Goal: Information Seeking & Learning: Check status

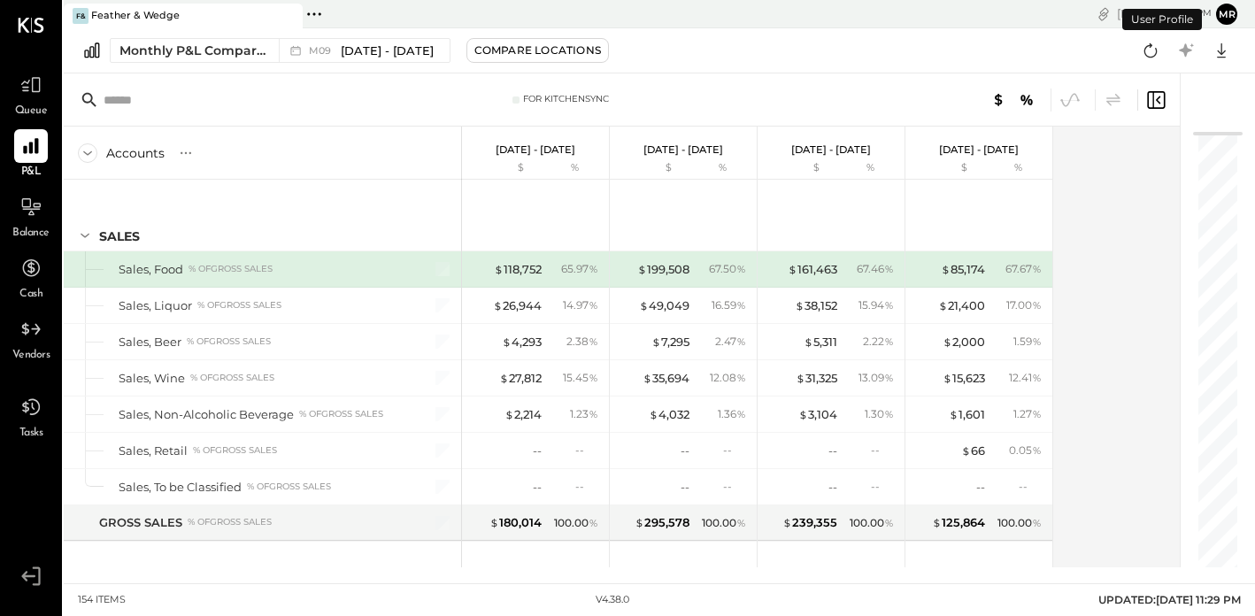
click at [1233, 15] on button "mr" at bounding box center [1226, 14] width 21 height 21
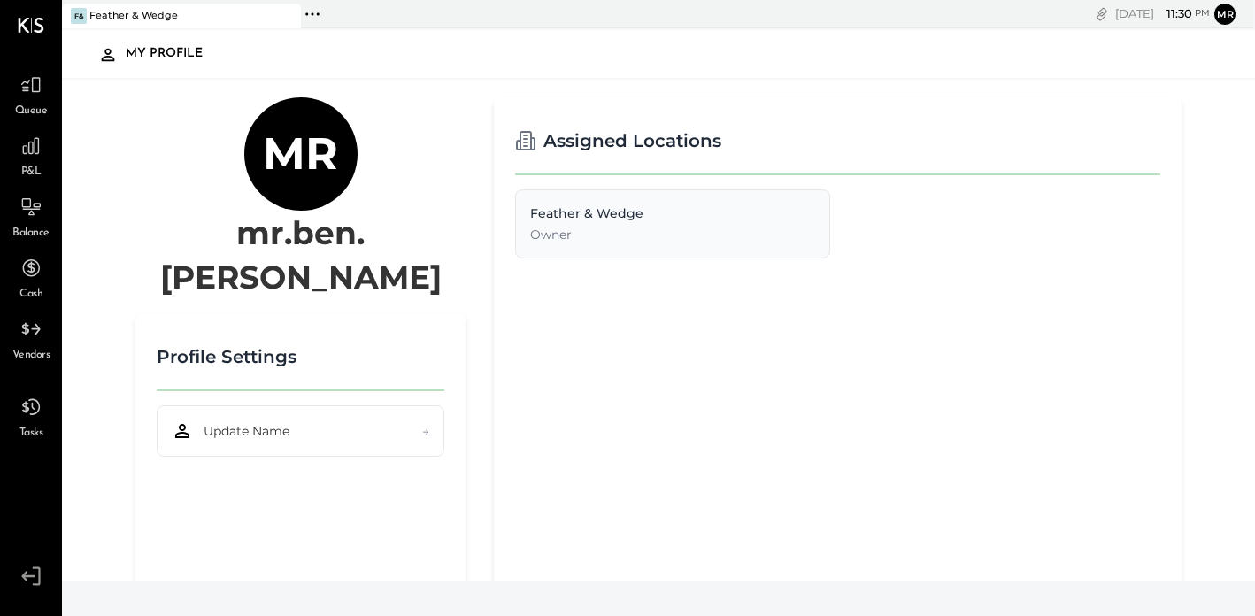
click at [1197, 12] on div "User Profile" at bounding box center [1162, 19] width 80 height 21
click at [343, 405] on button "Update Name →" at bounding box center [300, 430] width 287 height 51
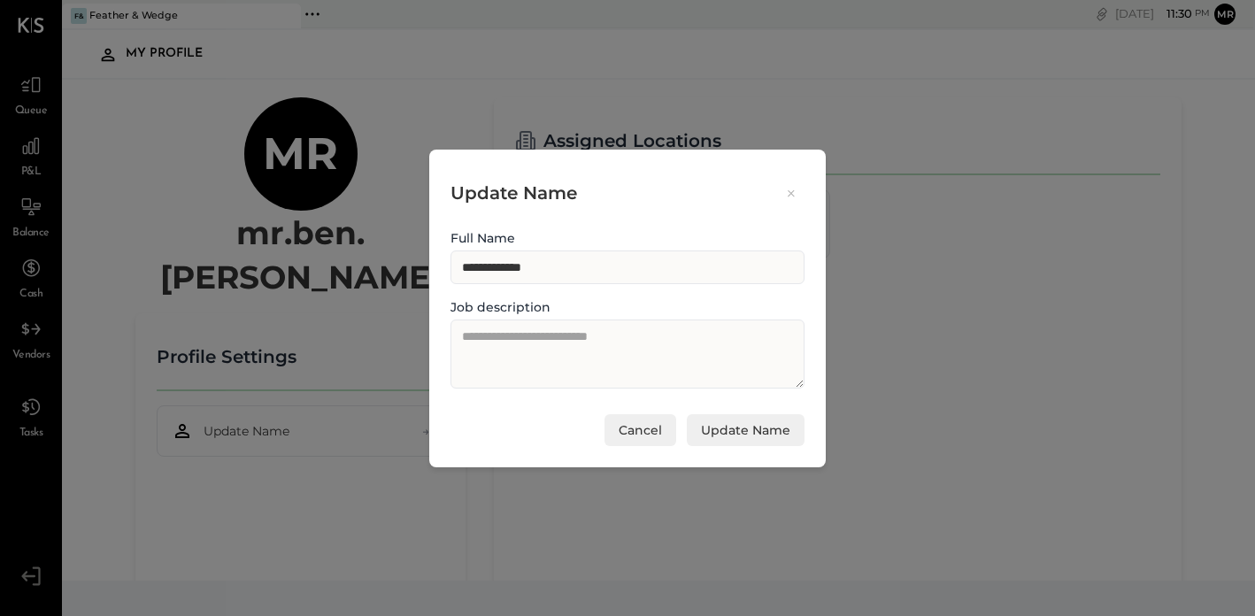
click at [650, 434] on button "Cancel" at bounding box center [640, 430] width 72 height 32
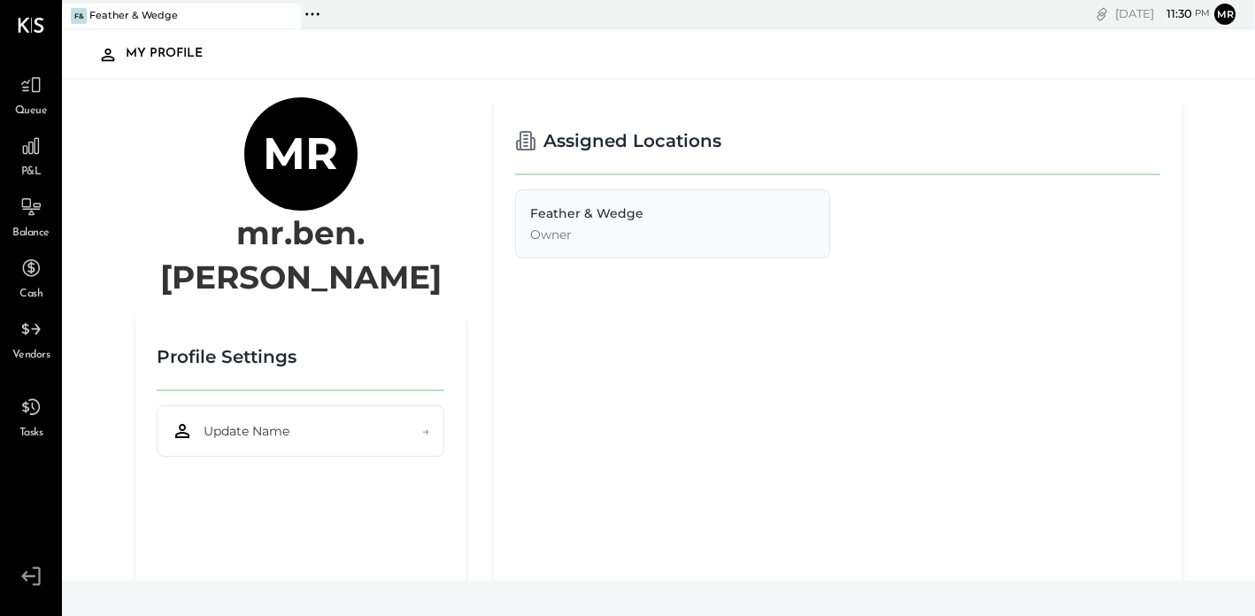
click at [598, 227] on div "Owner" at bounding box center [672, 235] width 285 height 18
click at [48, 165] on div "P&L" at bounding box center [30, 154] width 51 height 51
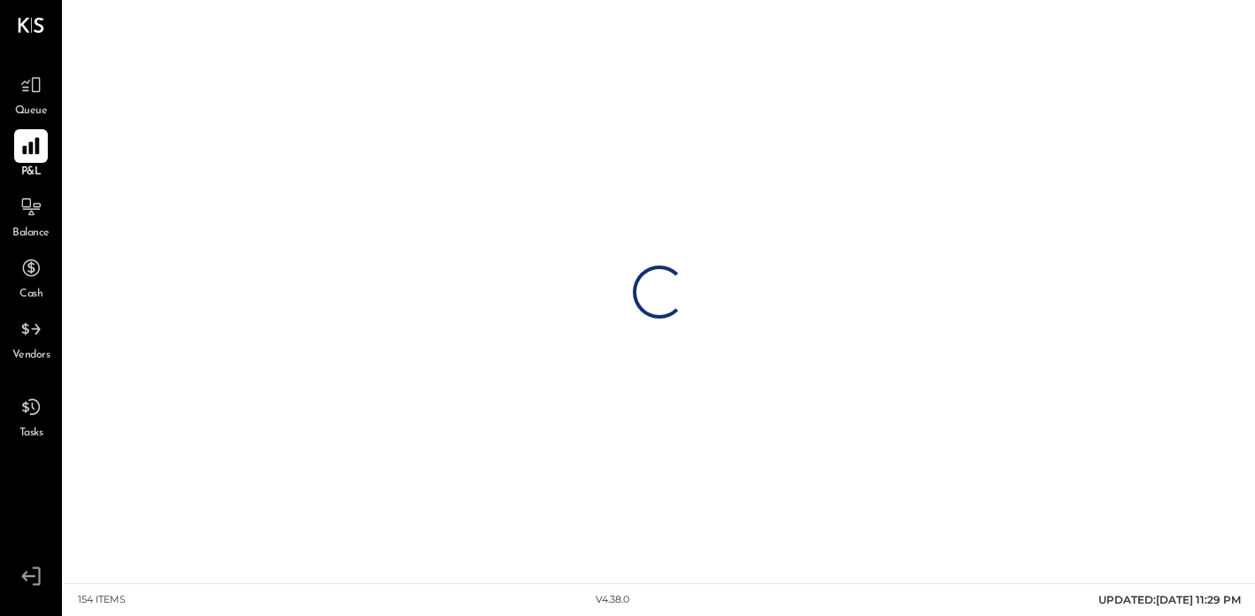
click at [40, 156] on icon at bounding box center [30, 146] width 23 height 23
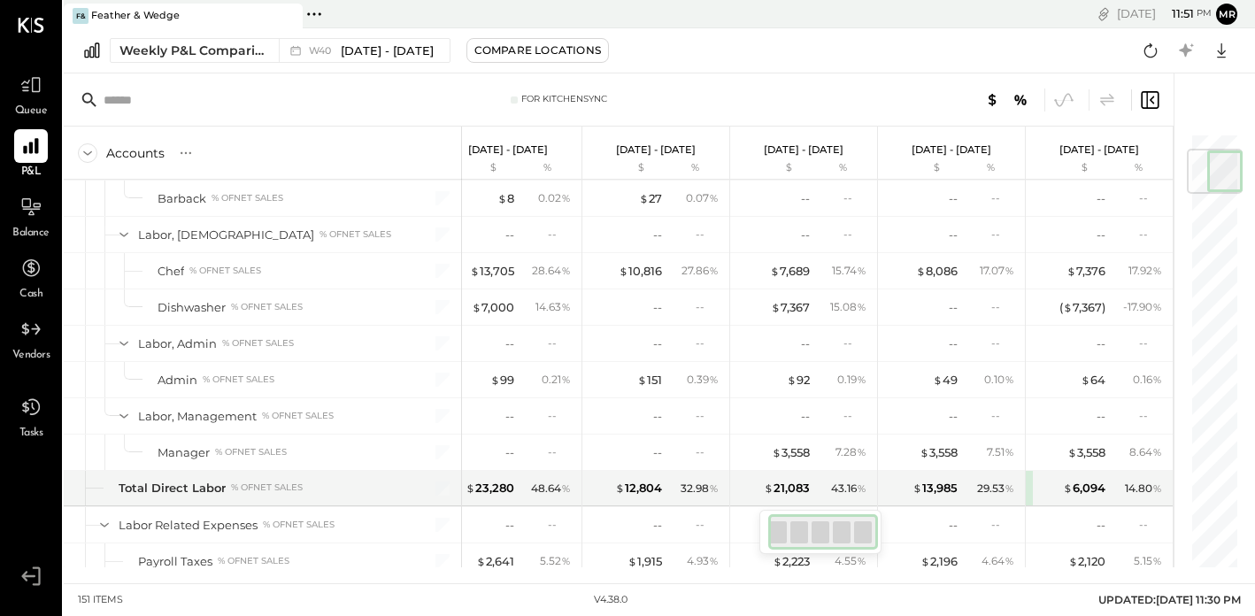
scroll to position [142, 0]
